Goal: Use online tool/utility: Use online tool/utility

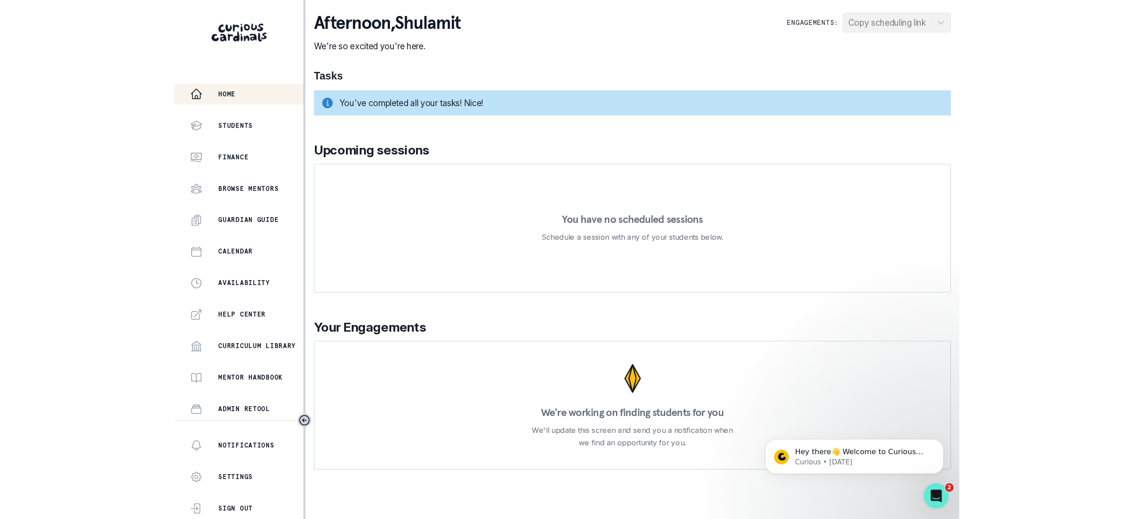
scroll to position [106, 0]
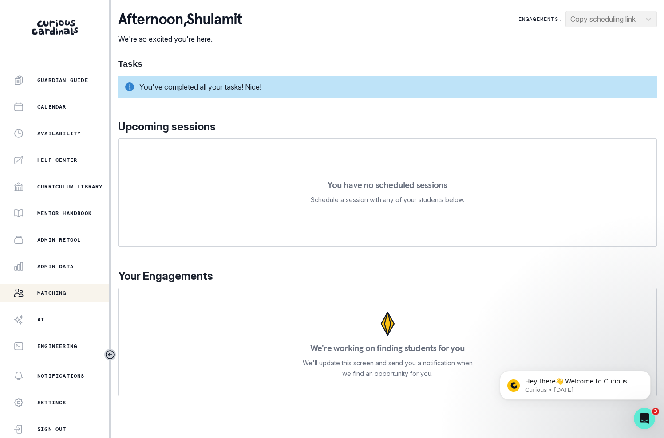
click at [70, 298] on div "Matching" at bounding box center [61, 293] width 96 height 11
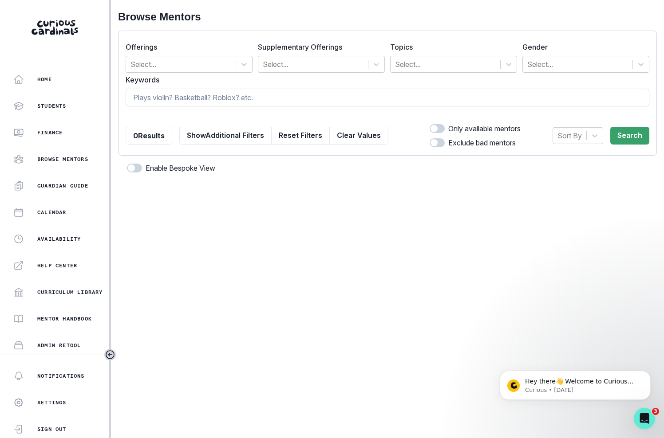
click at [327, 93] on input at bounding box center [387, 98] width 523 height 18
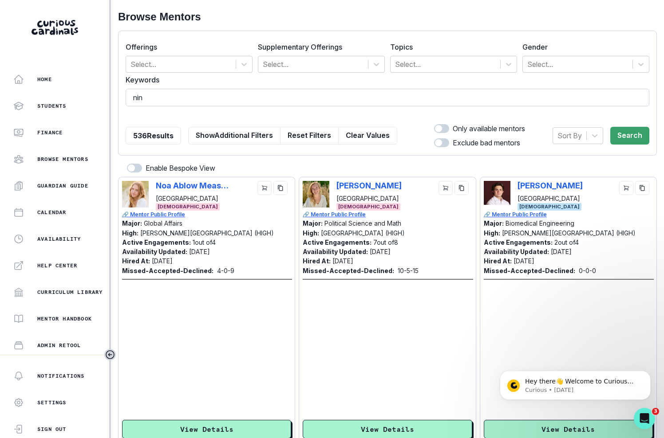
type input "[PERSON_NAME]"
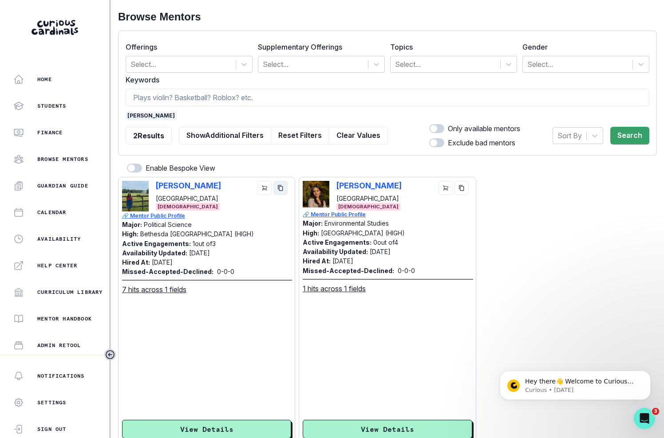
click at [278, 188] on icon "copy" at bounding box center [280, 188] width 5 height 6
click at [128, 114] on span "[PERSON_NAME]" at bounding box center [151, 116] width 51 height 8
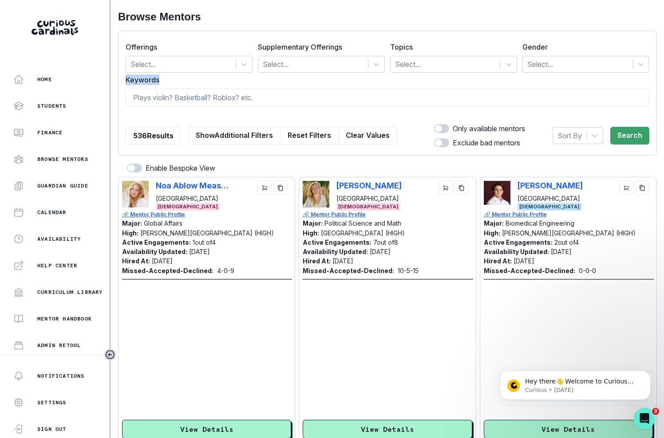
click at [194, 85] on form "Offerings Select... Supplementary Offerings Select... Topics Select... Gender S…" at bounding box center [387, 93] width 523 height 110
click at [195, 99] on input at bounding box center [387, 98] width 523 height 18
type input "[PERSON_NAME]"
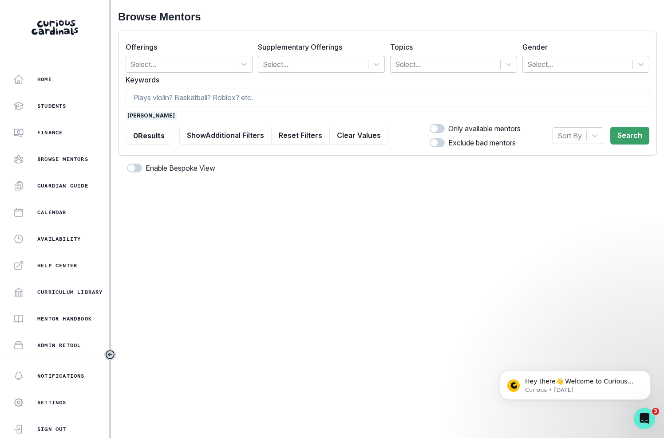
click at [130, 119] on span "[PERSON_NAME]" at bounding box center [151, 116] width 51 height 8
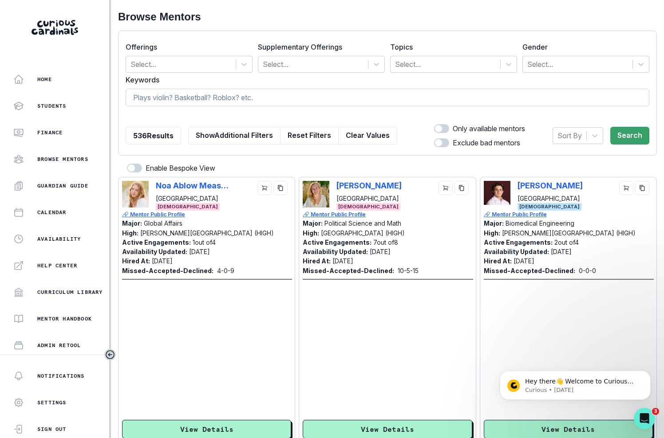
click at [157, 99] on input at bounding box center [387, 98] width 523 height 18
type input "sana"
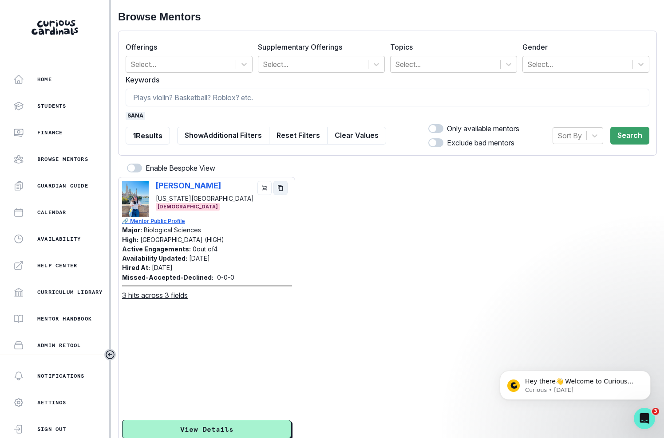
click at [285, 190] on button "copy" at bounding box center [280, 188] width 14 height 14
